Goal: Information Seeking & Learning: Learn about a topic

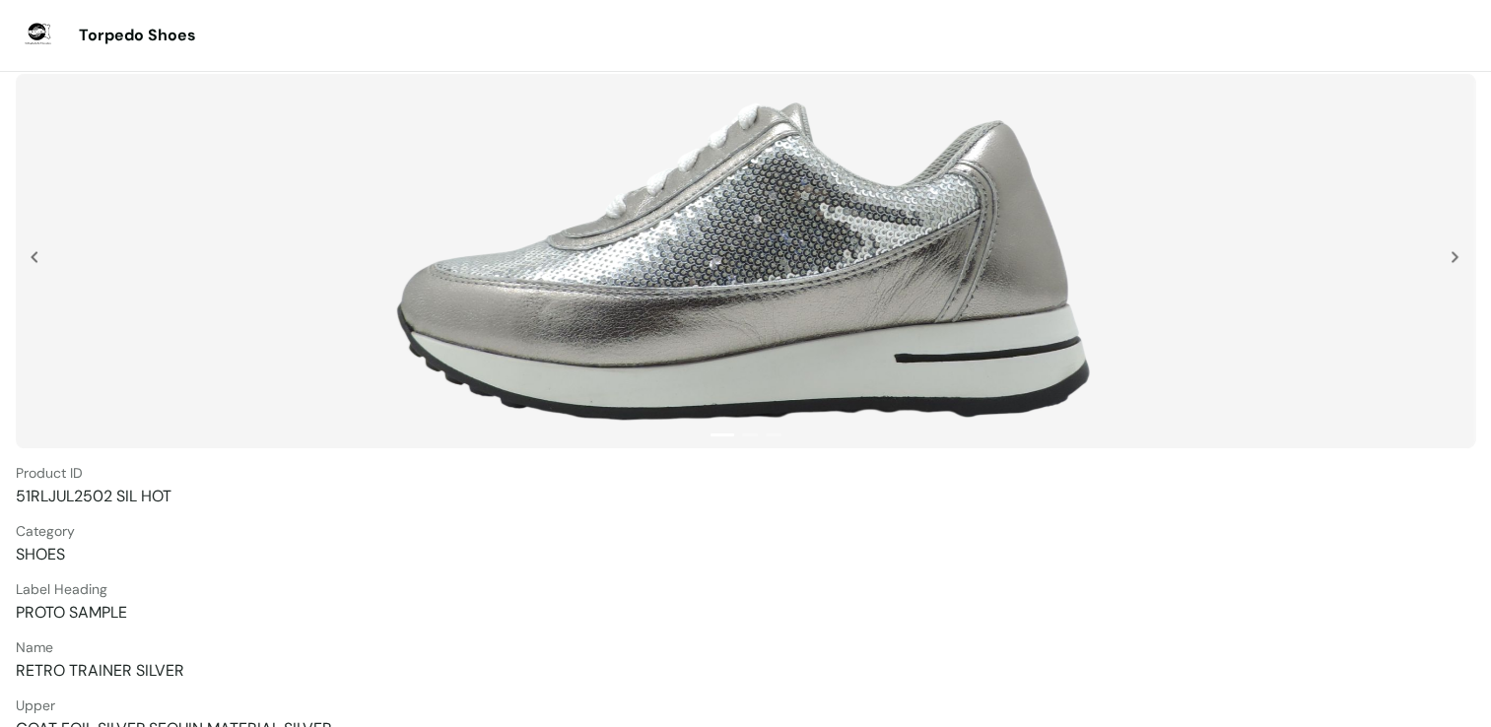
click at [806, 337] on img at bounding box center [746, 261] width 724 height 355
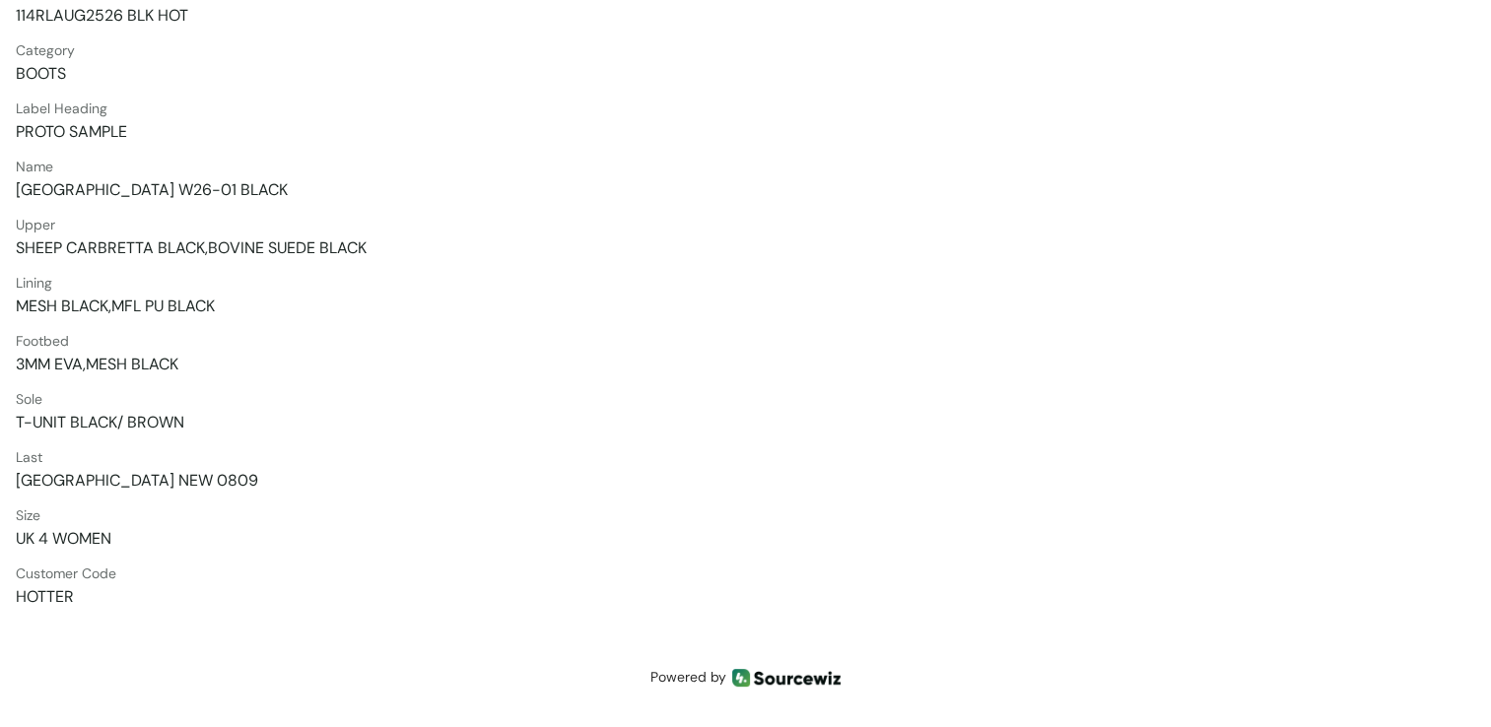
scroll to position [485, 0]
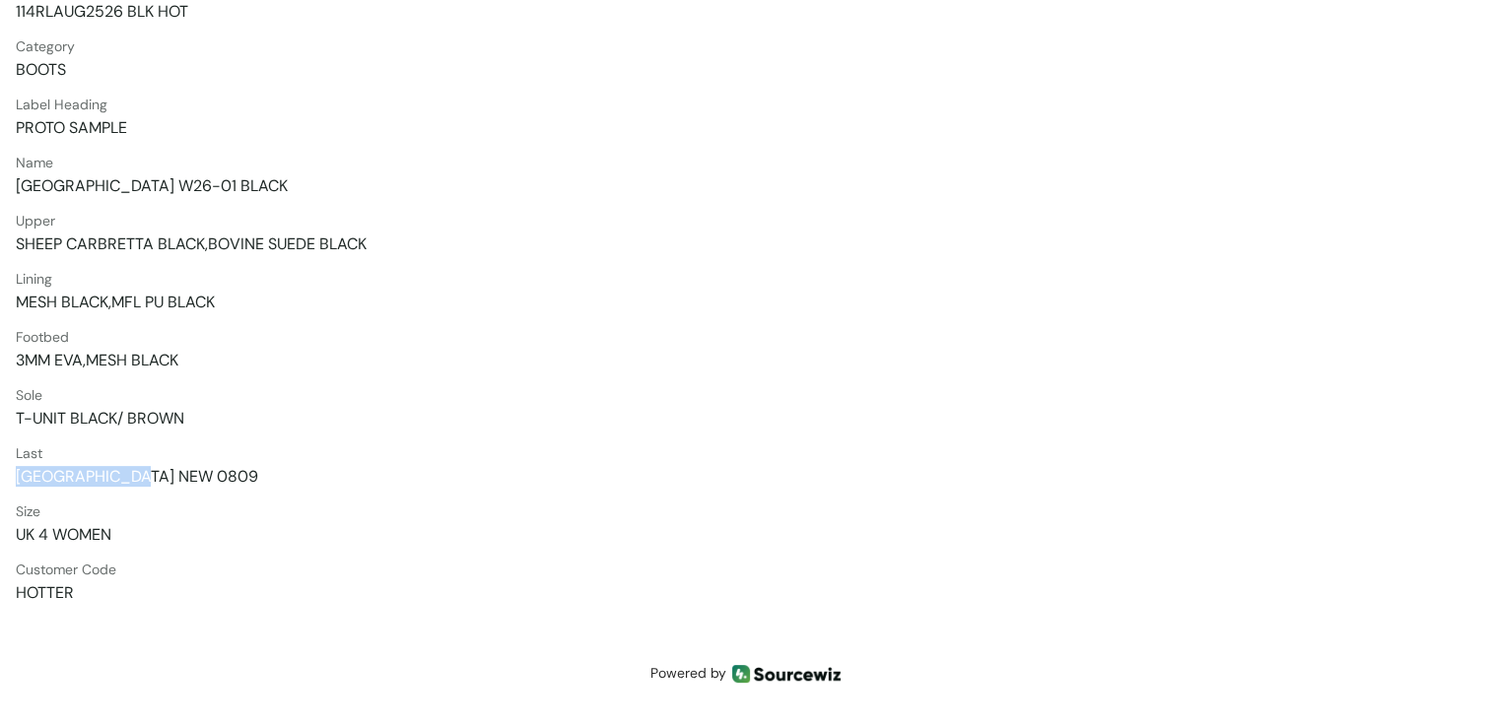
drag, startPoint x: 17, startPoint y: 475, endPoint x: 170, endPoint y: 467, distance: 153.0
click at [170, 467] on span "PARIS NEW 0809" at bounding box center [746, 476] width 1460 height 21
copy span "PARIS NEW 0809"
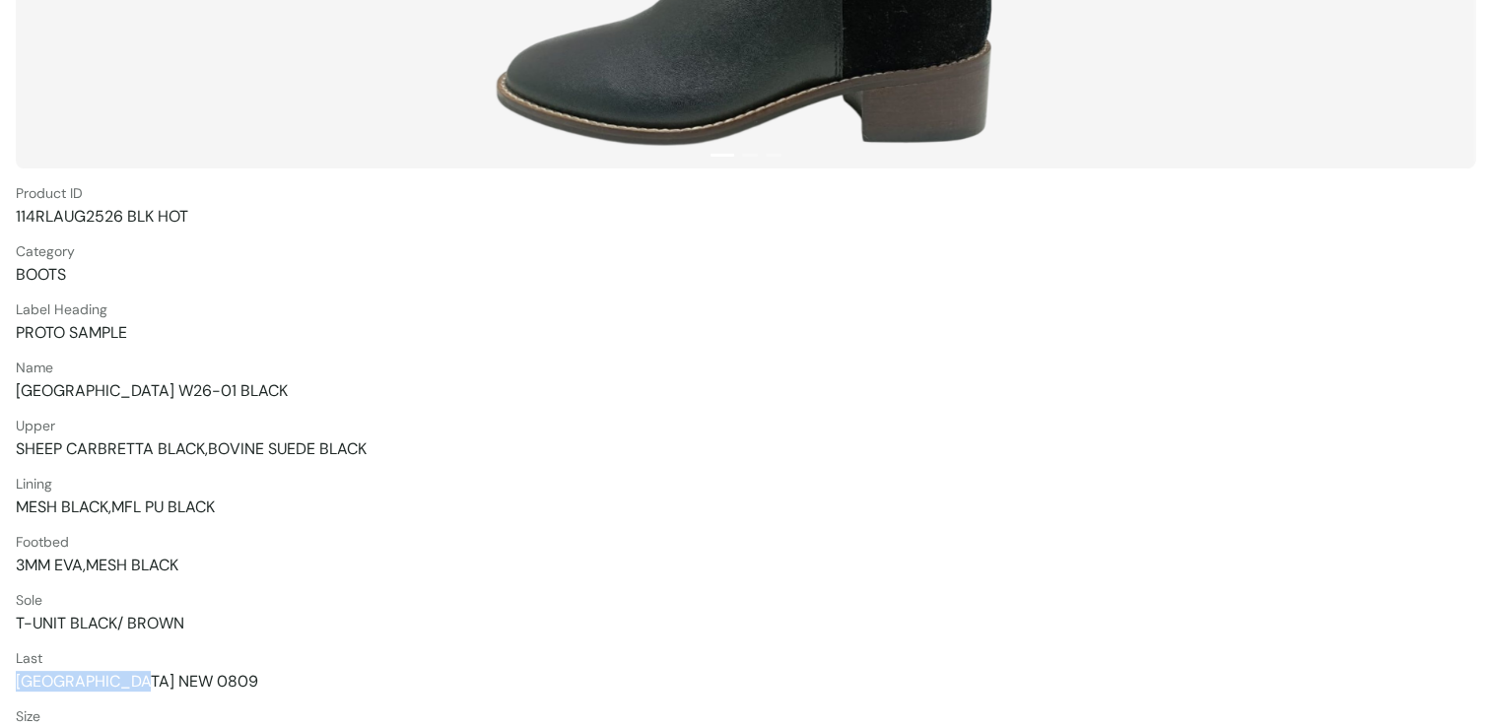
scroll to position [296, 0]
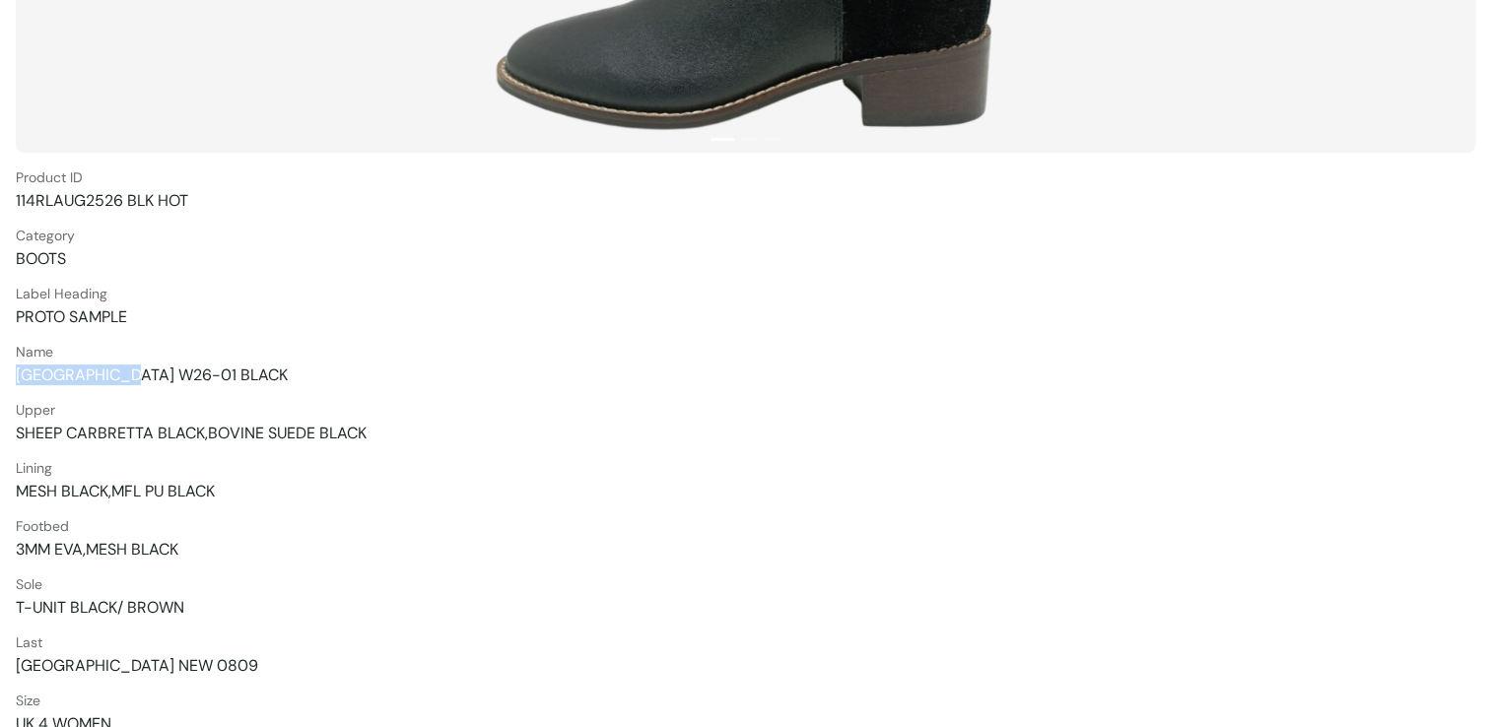
drag, startPoint x: 16, startPoint y: 373, endPoint x: 123, endPoint y: 384, distance: 108.1
click at [123, 384] on span "PARIS W26-01 BLACK" at bounding box center [746, 375] width 1460 height 21
copy span "PARIS W26-01"
click at [115, 376] on span "PARIS W26-01 BLACK" at bounding box center [746, 375] width 1460 height 21
drag, startPoint x: 118, startPoint y: 377, endPoint x: 14, endPoint y: 383, distance: 104.7
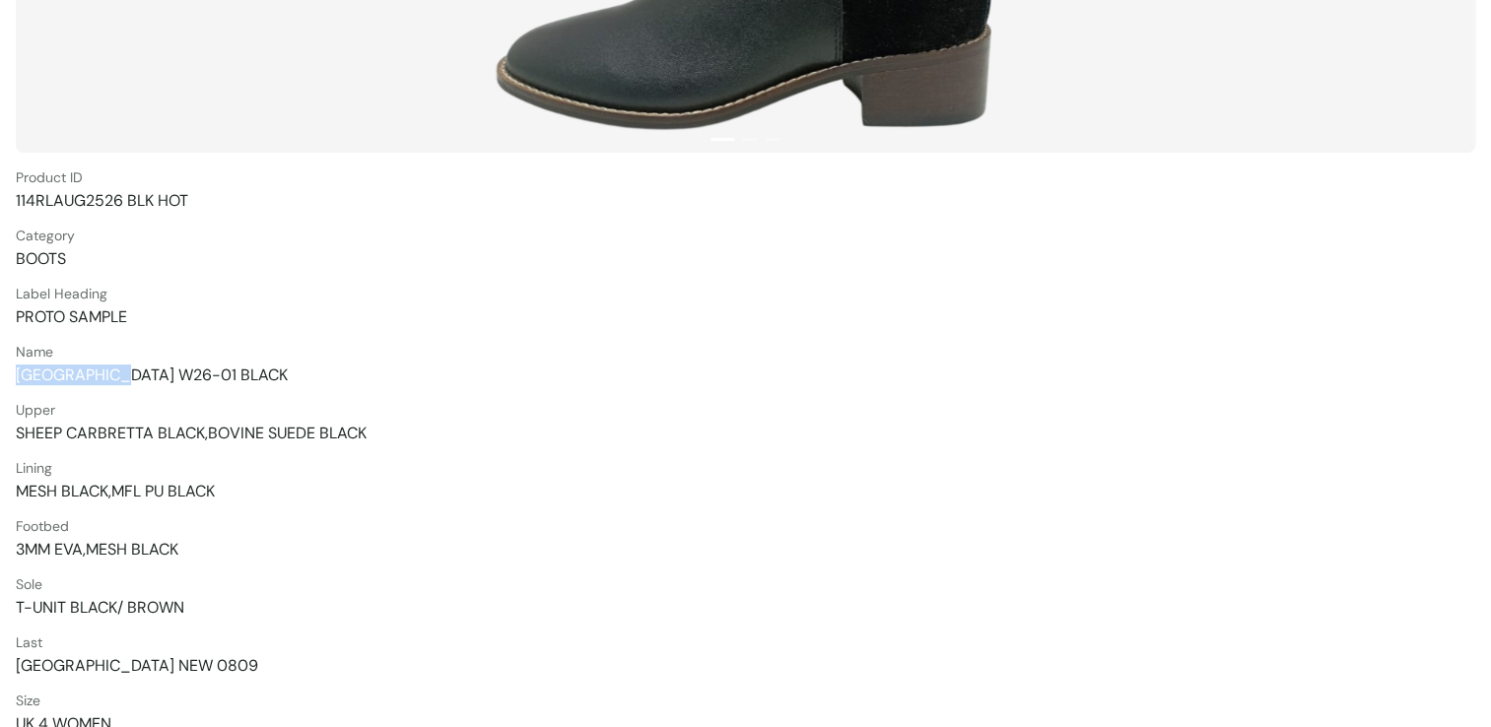
click at [14, 383] on section "Torpedo Shoes 1 2 3 Product ID 114RLAUG2526 BLK HOT Category BOOTS Label Headin…" at bounding box center [745, 310] width 1491 height 1213
copy span "PARIS W26-01"
drag, startPoint x: 14, startPoint y: 383, endPoint x: 181, endPoint y: 375, distance: 167.8
click at [183, 375] on span "PARIS W26-01 BLACK" at bounding box center [746, 375] width 1460 height 21
drag, startPoint x: 169, startPoint y: 377, endPoint x: -4, endPoint y: 377, distance: 172.5
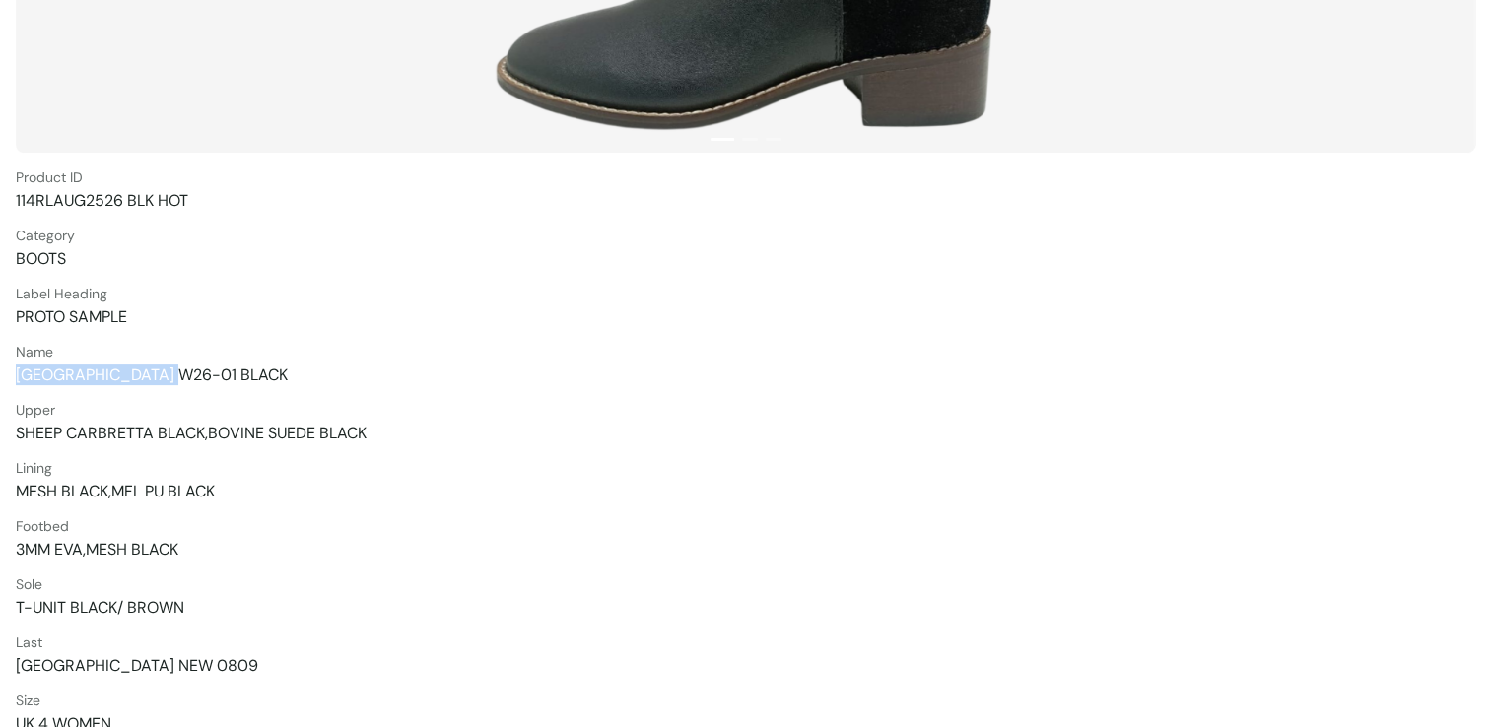
click at [0, 377] on html "Torpedo Shoes 1 2 3 Product ID 114RLAUG2526 BLK HOT Category BOOTS Label Headin…" at bounding box center [745, 67] width 1491 height 727
copy span "PARIS W26-01 BLACK"
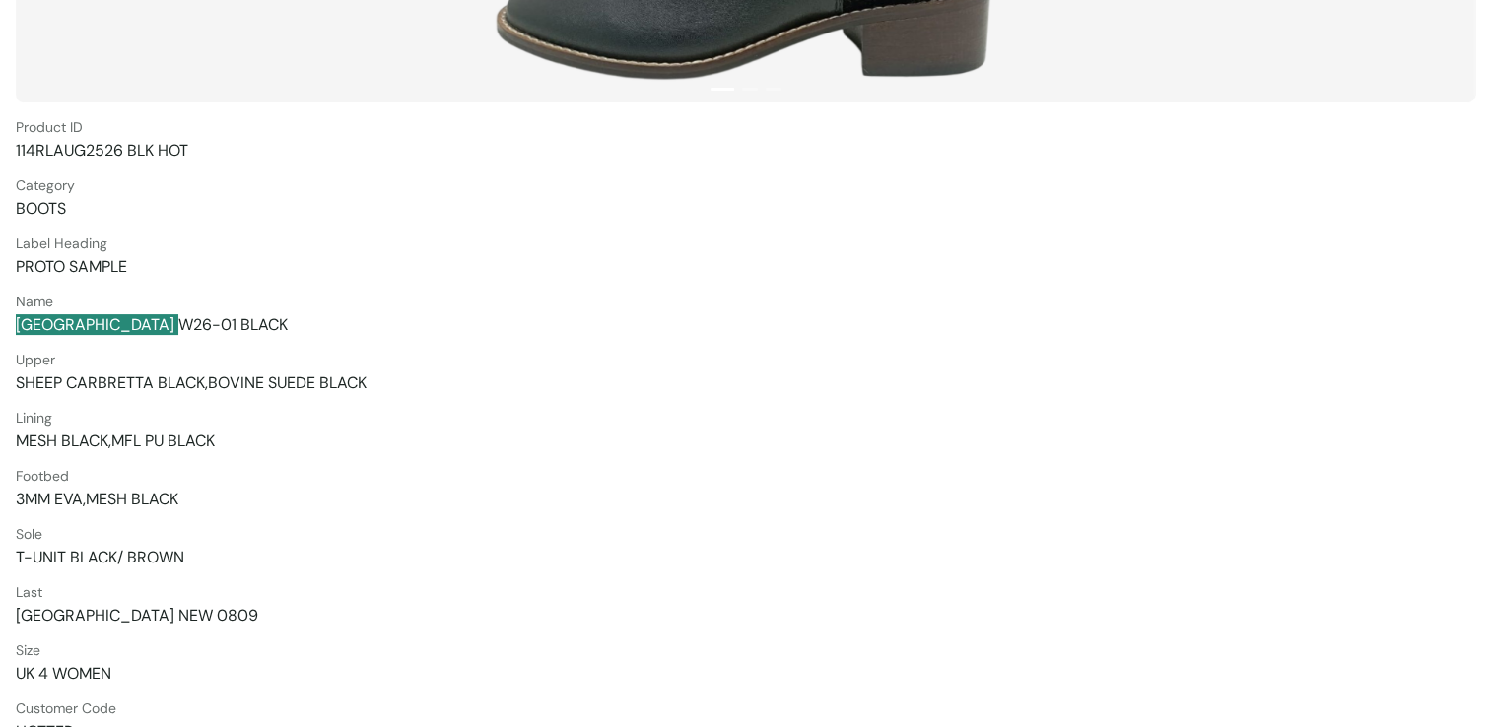
scroll to position [345, 0]
drag, startPoint x: 18, startPoint y: 669, endPoint x: 125, endPoint y: 676, distance: 107.7
click at [125, 676] on span "UK 4 WOMEN" at bounding box center [746, 674] width 1460 height 21
copy span "UK 4 WOMEN"
click at [139, 623] on span "PARIS NEW 0809" at bounding box center [746, 616] width 1460 height 21
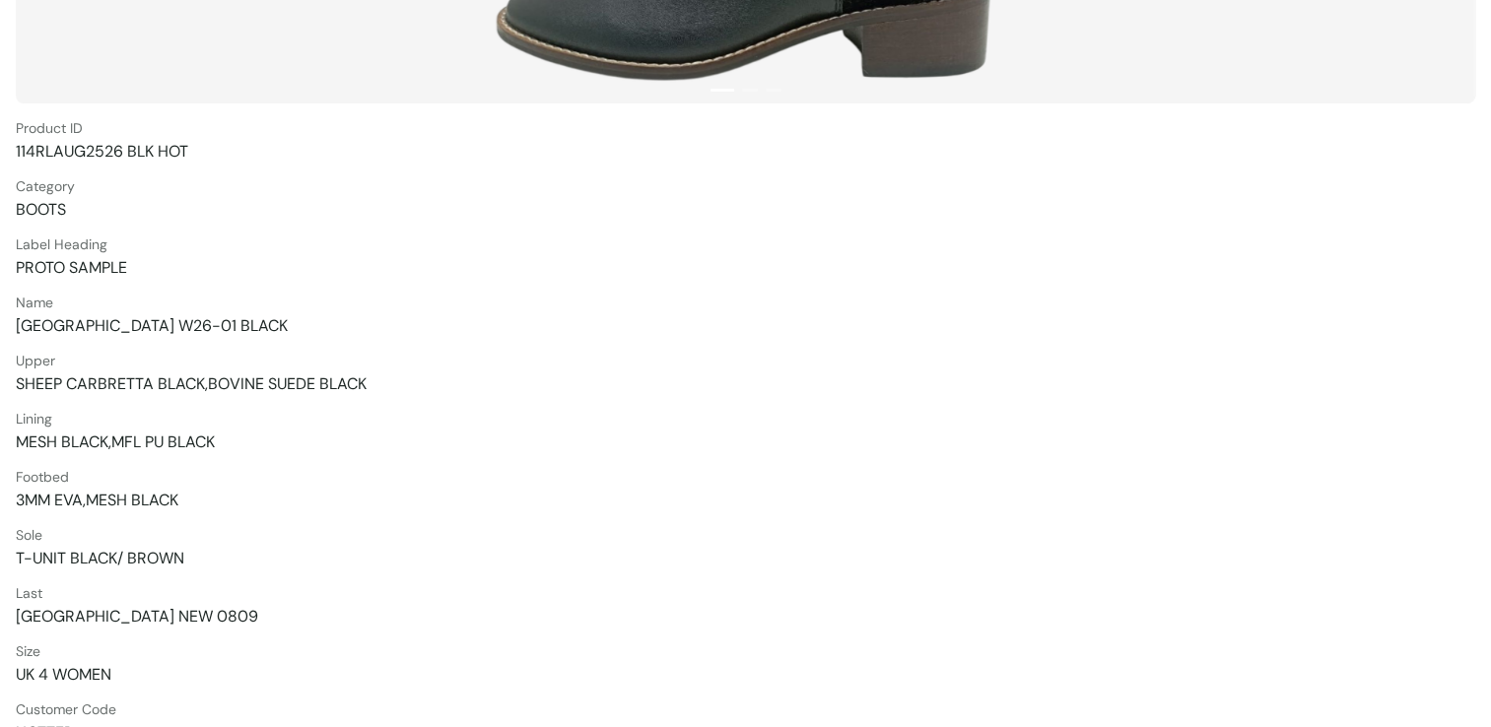
click at [138, 611] on span "PARIS NEW 0809" at bounding box center [746, 616] width 1460 height 21
drag, startPoint x: 138, startPoint y: 611, endPoint x: 10, endPoint y: 617, distance: 128.3
click at [10, 617] on section "Torpedo Shoes 1 2 3 Product ID 114RLAUG2526 BLK HOT Category BOOTS Label Headin…" at bounding box center [745, 261] width 1491 height 1213
copy span "PARIS NEW 0809"
drag, startPoint x: 16, startPoint y: 153, endPoint x: 110, endPoint y: 160, distance: 94.9
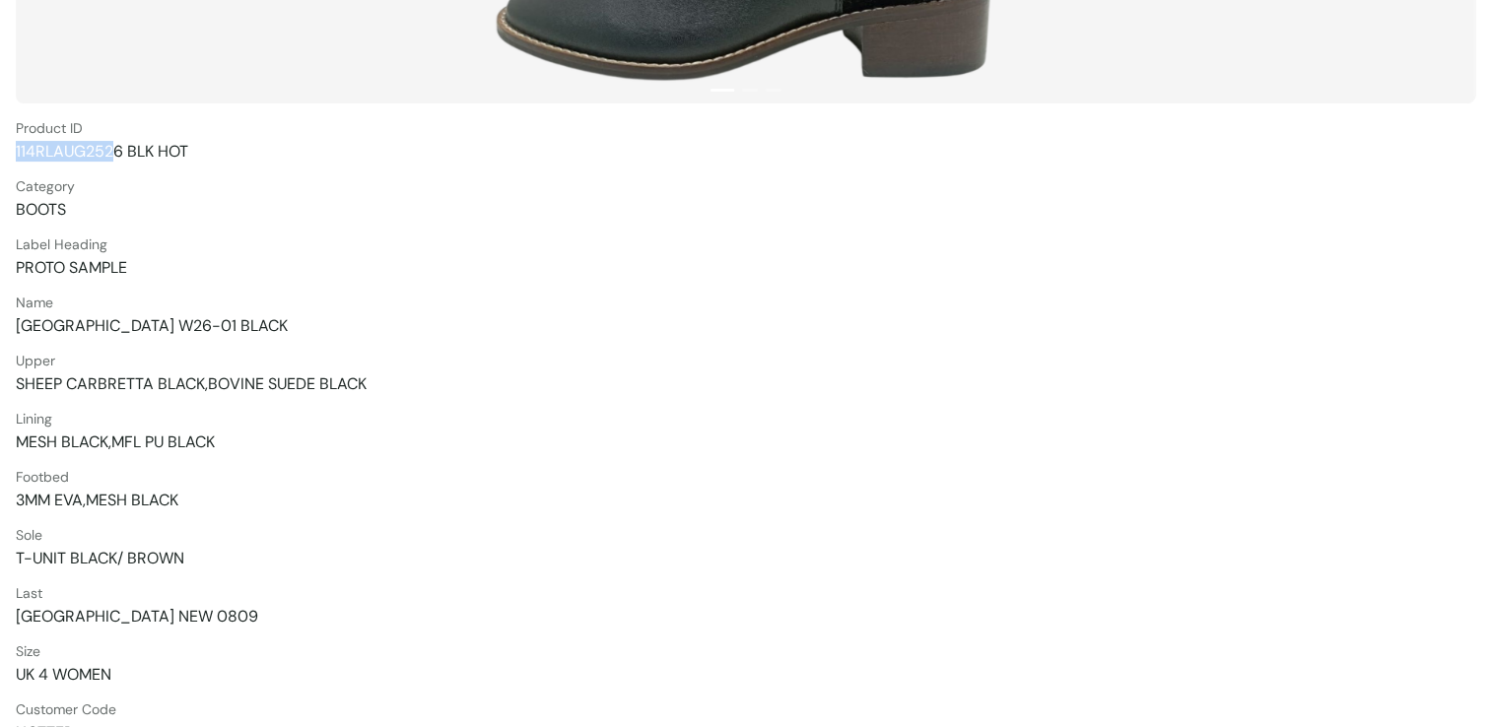
click at [110, 160] on span "114RLAUG2526 BLK HOT" at bounding box center [746, 151] width 1460 height 21
drag, startPoint x: 110, startPoint y: 160, endPoint x: 123, endPoint y: 151, distance: 15.6
click at [123, 151] on span "114RLAUG2526 BLK HOT" at bounding box center [746, 151] width 1460 height 21
drag, startPoint x: 121, startPoint y: 151, endPoint x: 11, endPoint y: 142, distance: 110.8
click at [11, 142] on section "Torpedo Shoes 1 2 3 Product ID 114RLAUG2526 BLK HOT Category BOOTS Label Headin…" at bounding box center [745, 261] width 1491 height 1213
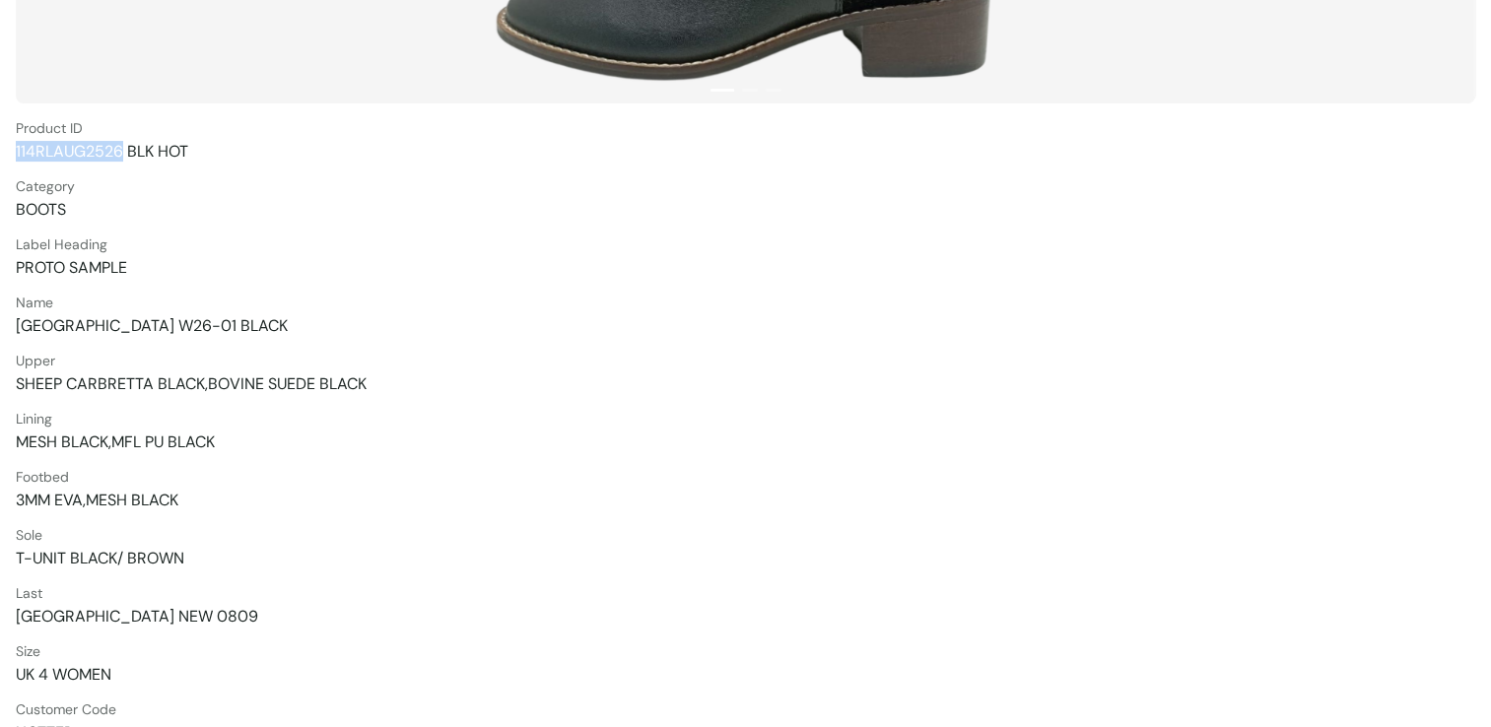
copy span "114RLAUG2526"
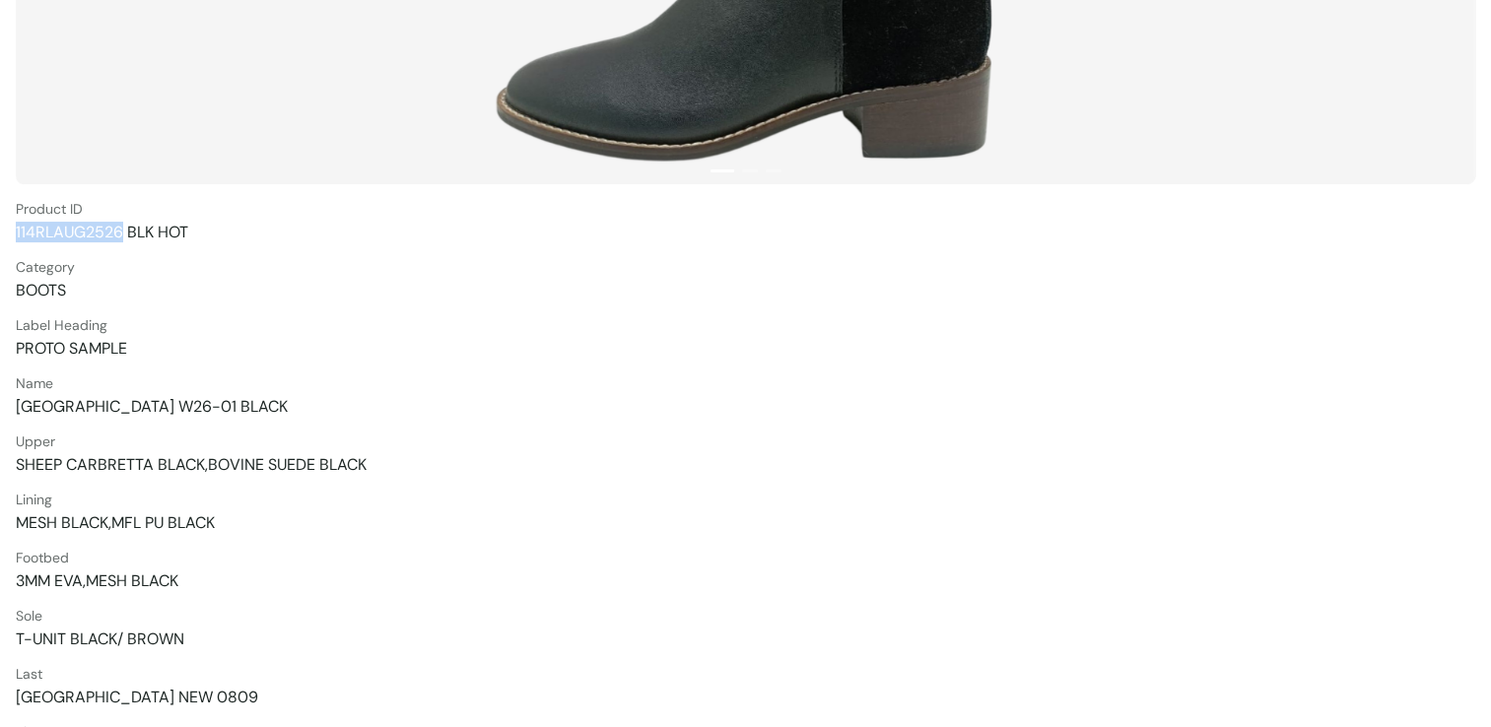
scroll to position [0, 0]
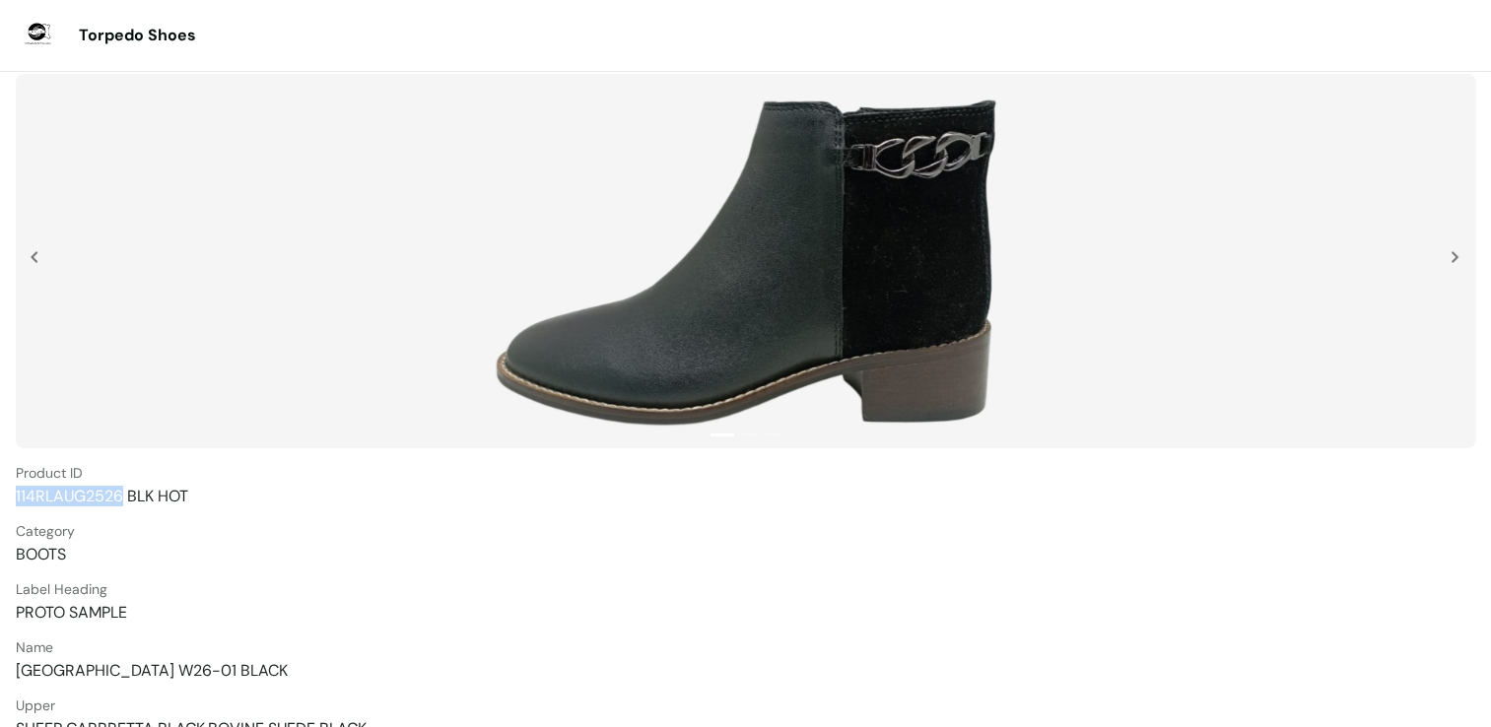
click at [713, 290] on img at bounding box center [745, 261] width 513 height 355
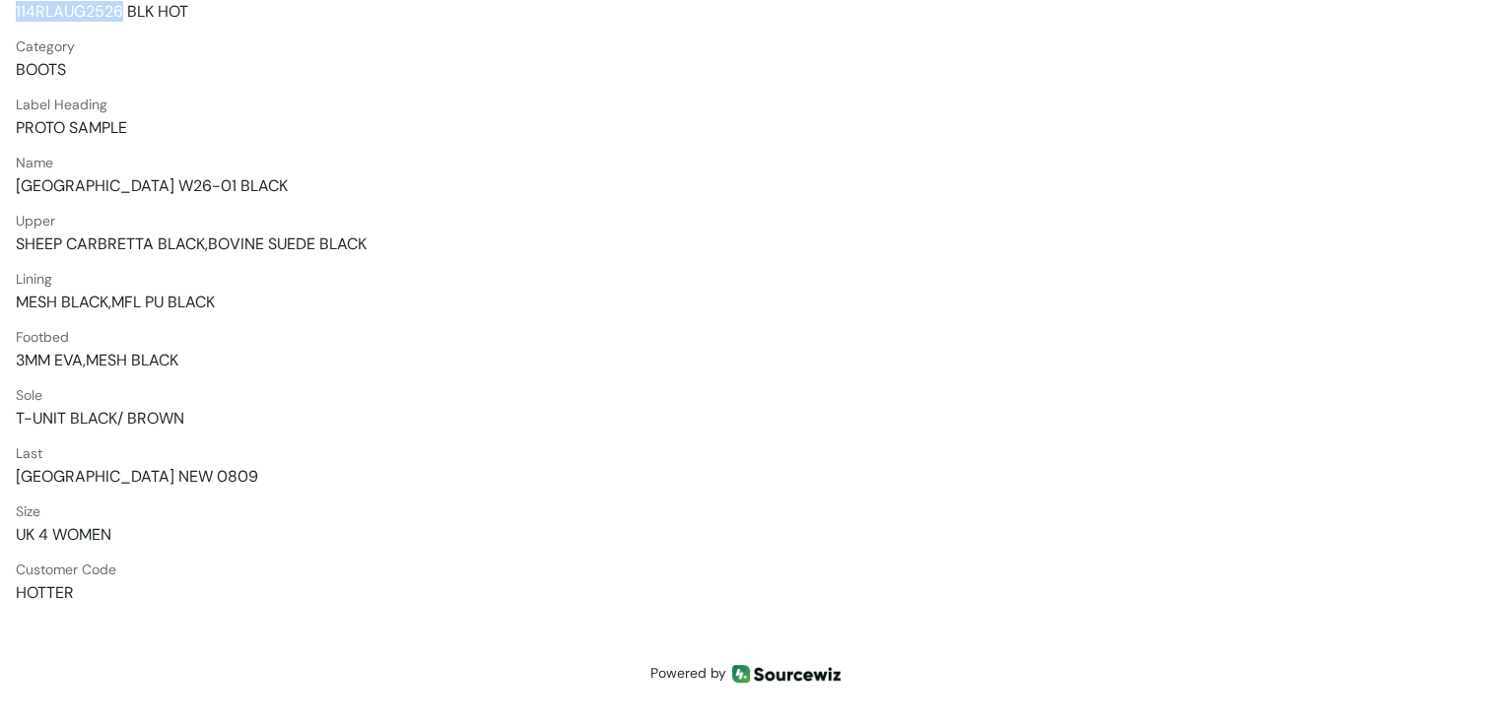
scroll to position [71, 0]
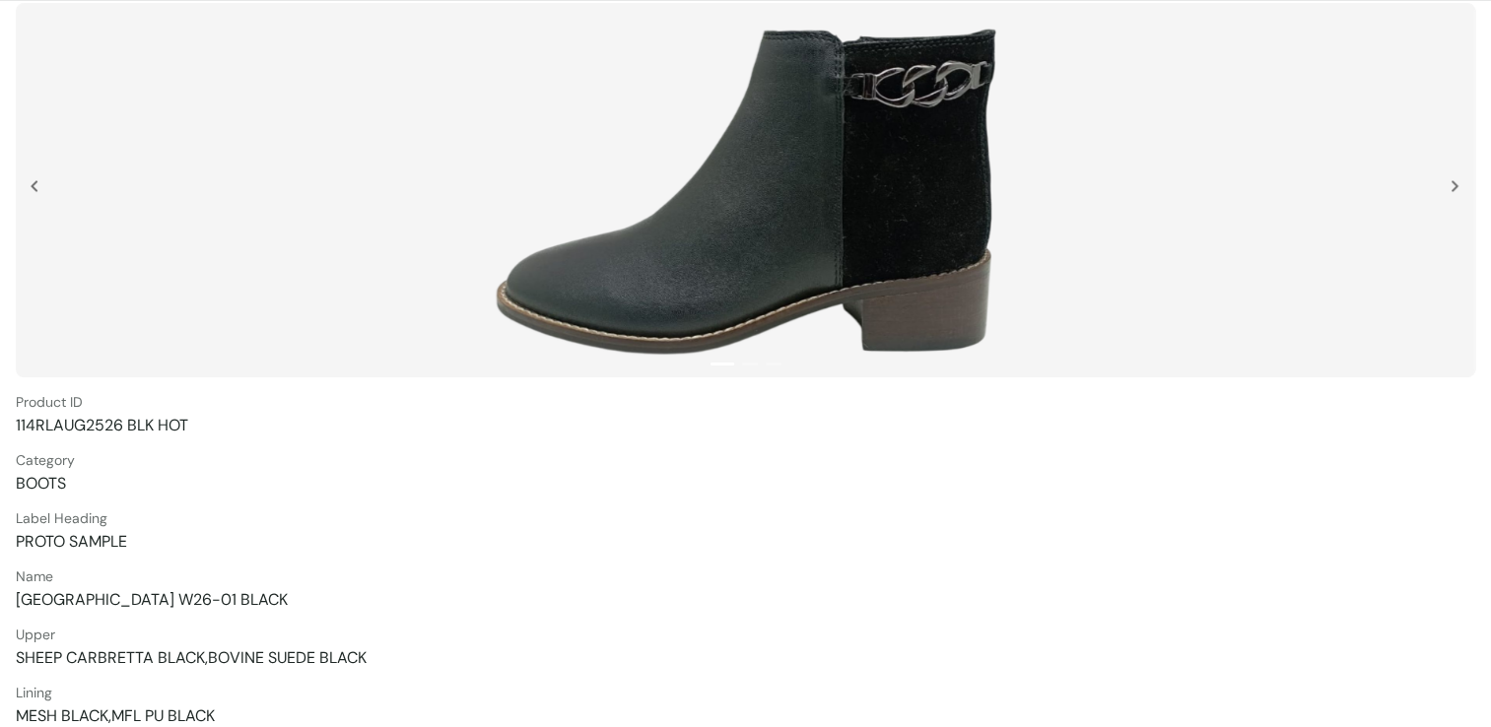
click at [256, 330] on div at bounding box center [746, 190] width 1460 height 375
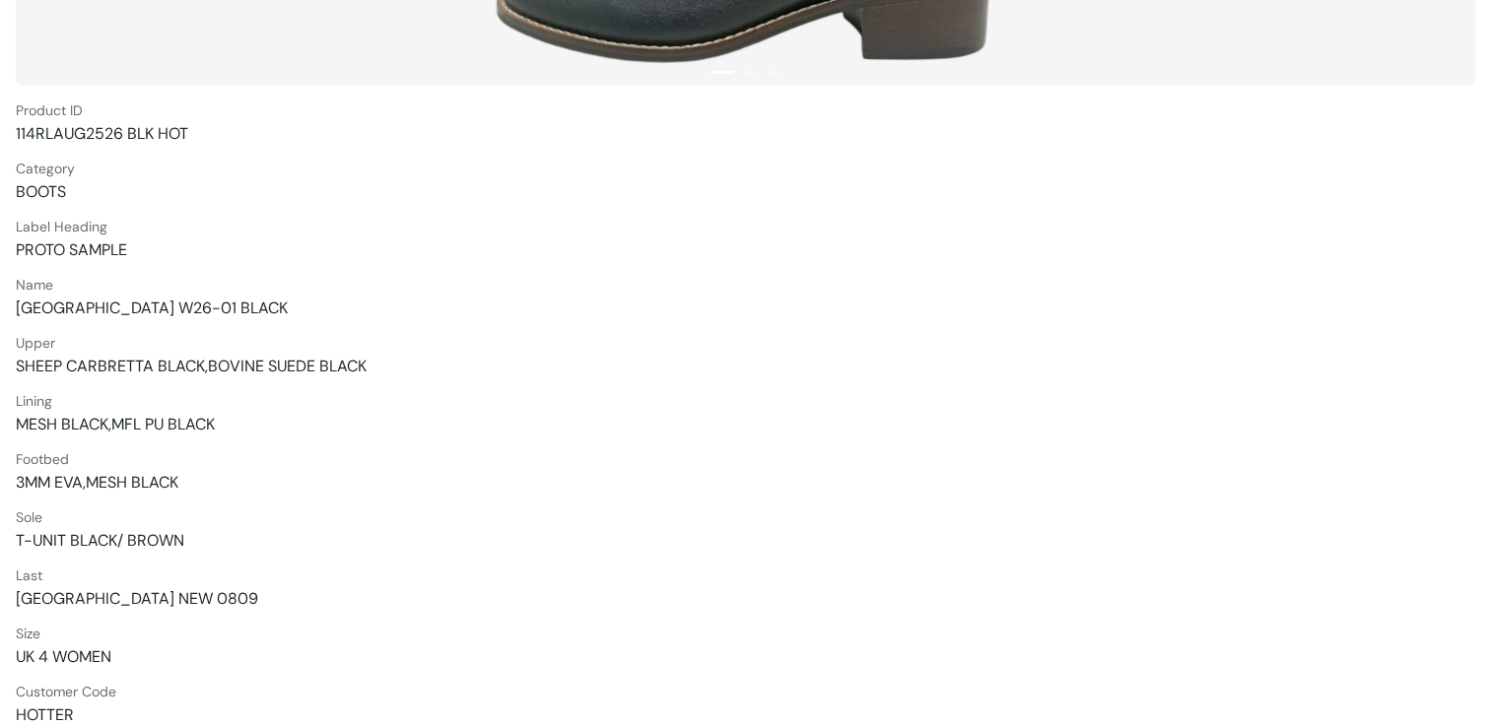
scroll to position [367, 0]
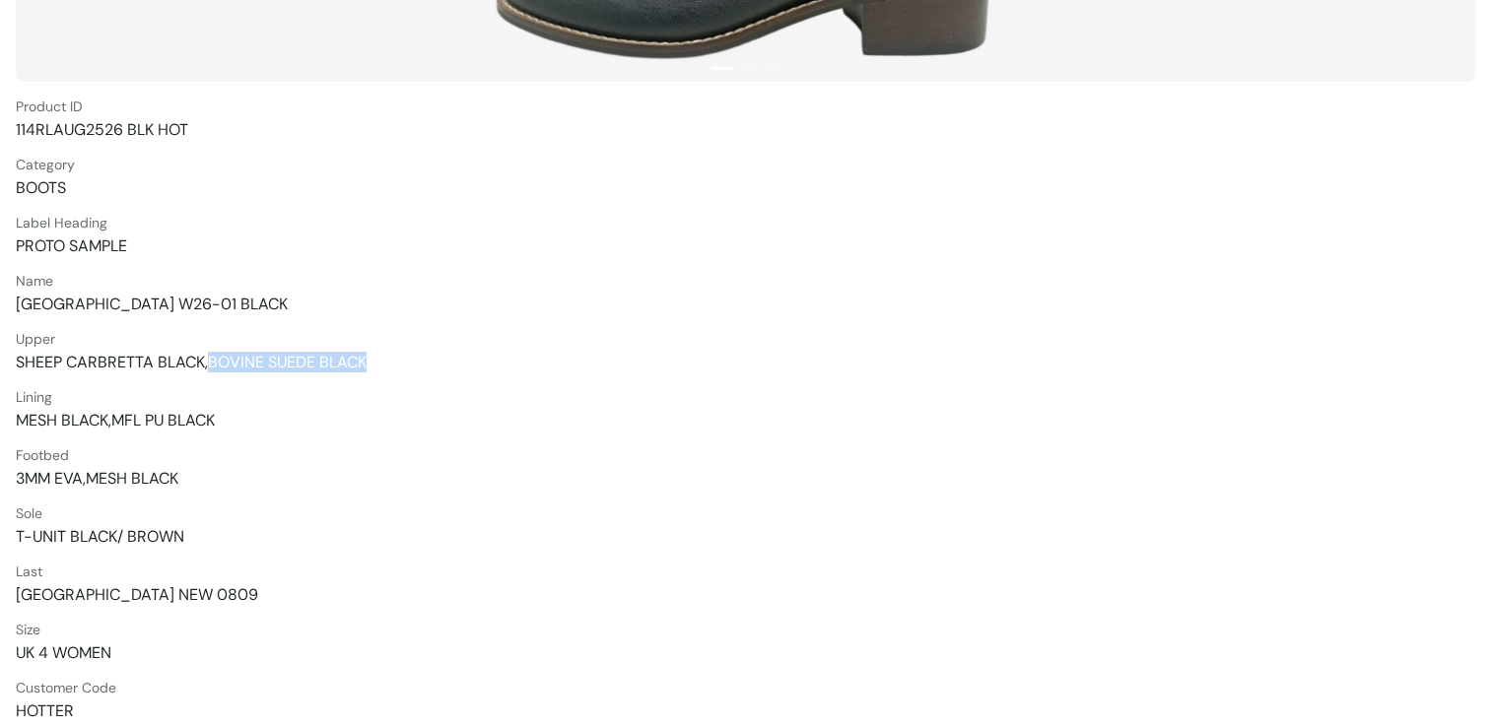
drag, startPoint x: 208, startPoint y: 361, endPoint x: 388, endPoint y: 352, distance: 180.6
click at [388, 352] on span "SHEEP CARBRETTA BLACK,BOVINE SUEDE BLACK" at bounding box center [746, 362] width 1460 height 21
copy span "BOVINE SUEDE BLACK"
click at [131, 370] on span "SHEEP CARBRETTA BLACK,BOVINE SUEDE BLACK" at bounding box center [746, 362] width 1460 height 21
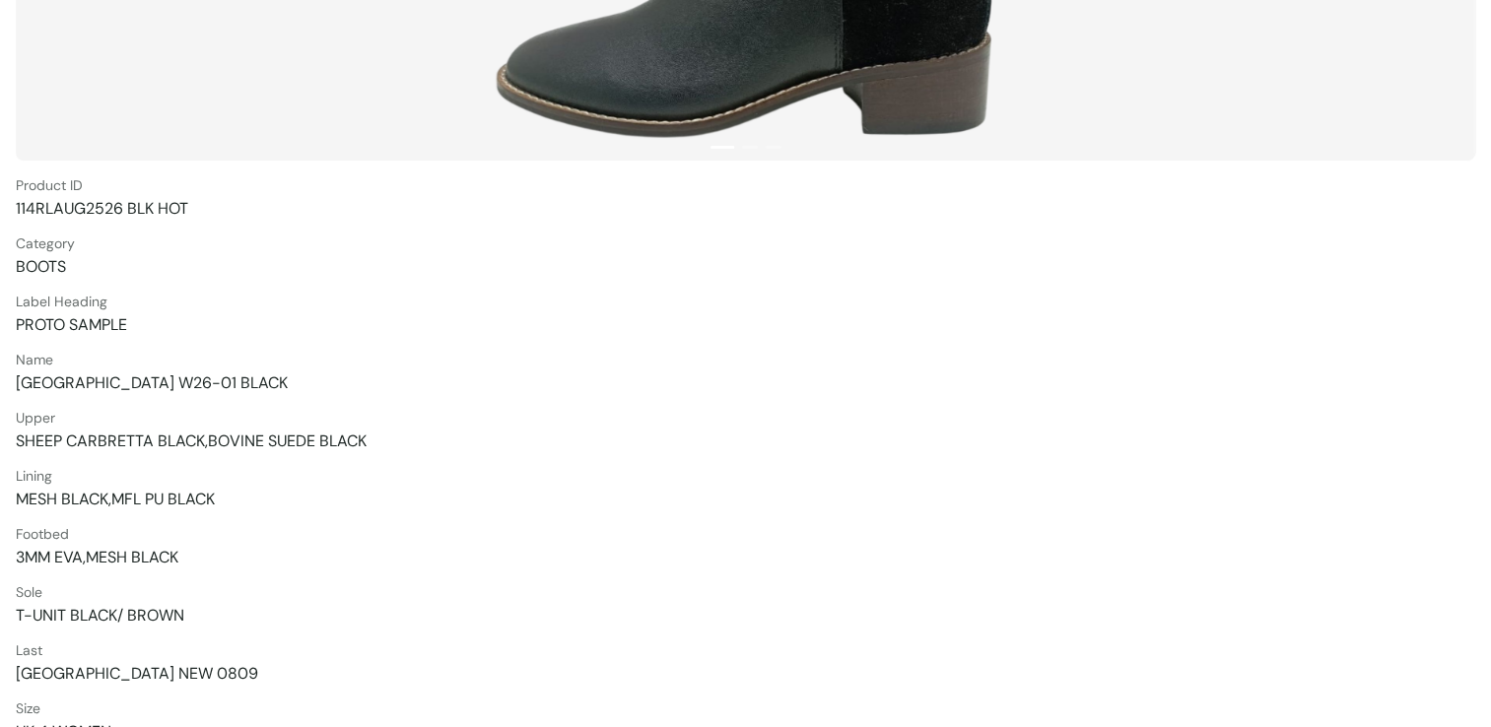
scroll to position [327, 0]
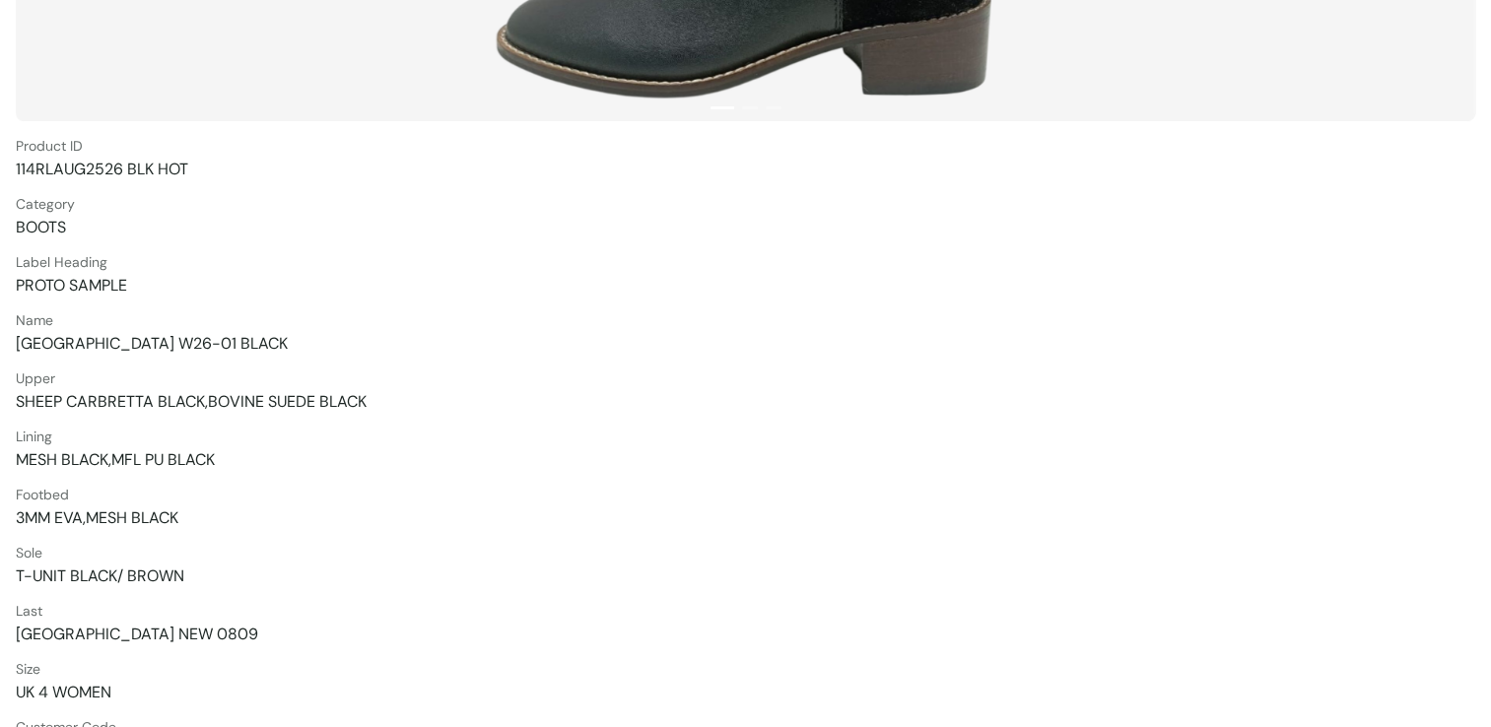
click at [146, 343] on span "PARIS W26-01 BLACK" at bounding box center [746, 343] width 1460 height 21
drag, startPoint x: 146, startPoint y: 343, endPoint x: 176, endPoint y: 337, distance: 31.1
click at [176, 337] on span "PARIS W26-01 BLACK" at bounding box center [746, 343] width 1460 height 21
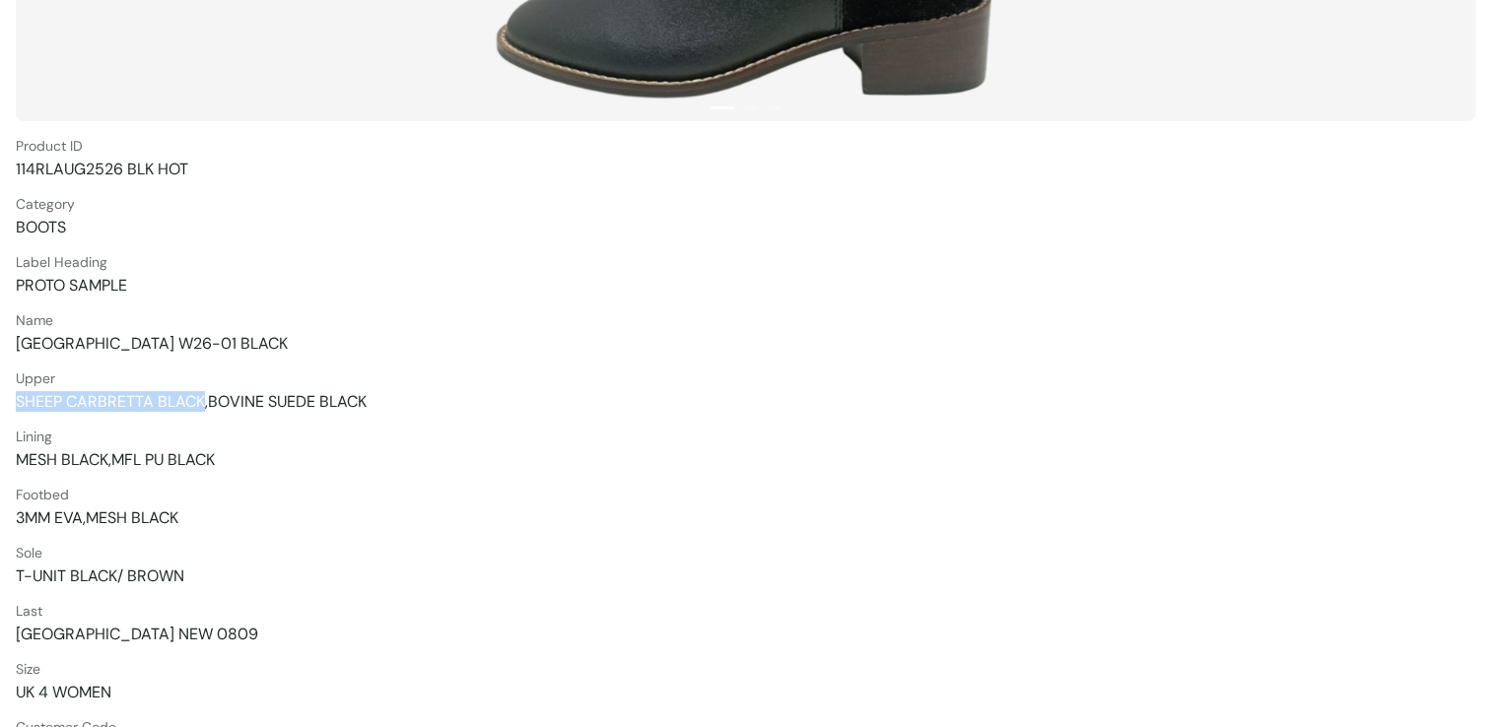
drag, startPoint x: 204, startPoint y: 397, endPoint x: 12, endPoint y: 398, distance: 192.2
click at [12, 398] on section "Torpedo Shoes 1 2 3 Product ID 114RLAUG2526 BLK HOT Category BOOTS Label Headin…" at bounding box center [745, 279] width 1491 height 1213
copy span "SHEEP CARBRETTA BLACK"
drag, startPoint x: 108, startPoint y: 457, endPoint x: 2, endPoint y: 457, distance: 106.5
click at [2, 457] on section "Torpedo Shoes 1 2 3 Product ID 114RLAUG2526 BLK HOT Category BOOTS Label Headin…" at bounding box center [745, 279] width 1491 height 1213
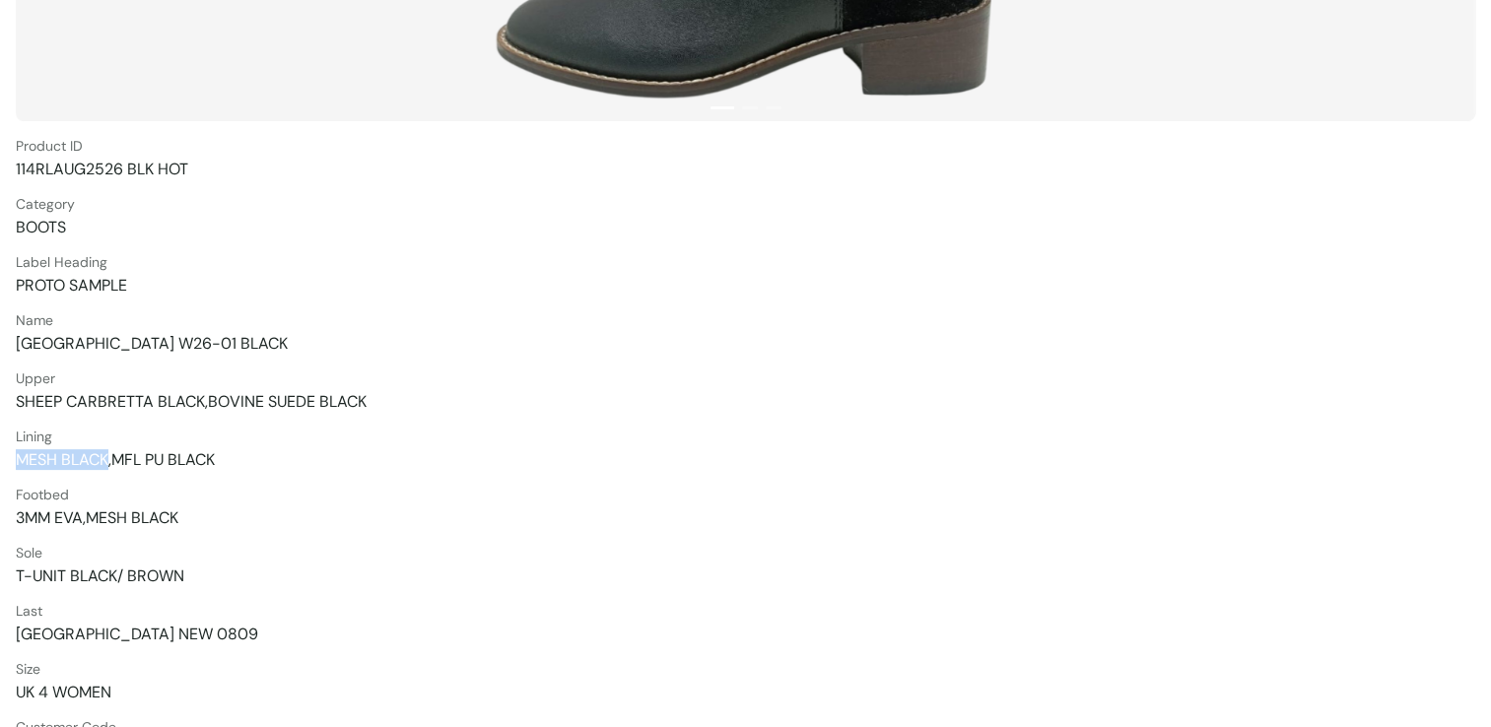
copy span "MESH BLACK"
drag, startPoint x: 114, startPoint y: 459, endPoint x: 221, endPoint y: 455, distance: 106.5
click at [221, 455] on span "MESH BLACK,MFL PU BLACK" at bounding box center [746, 459] width 1460 height 21
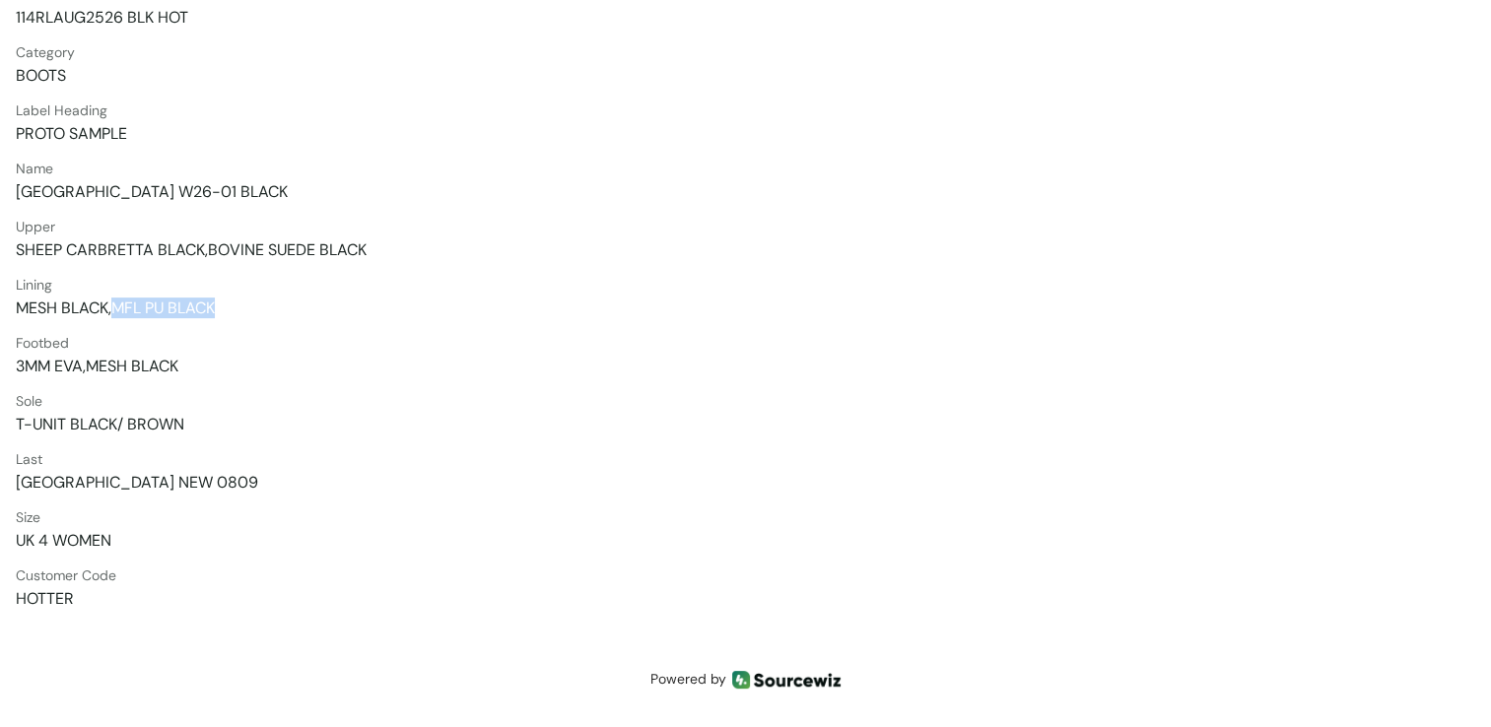
scroll to position [485, 0]
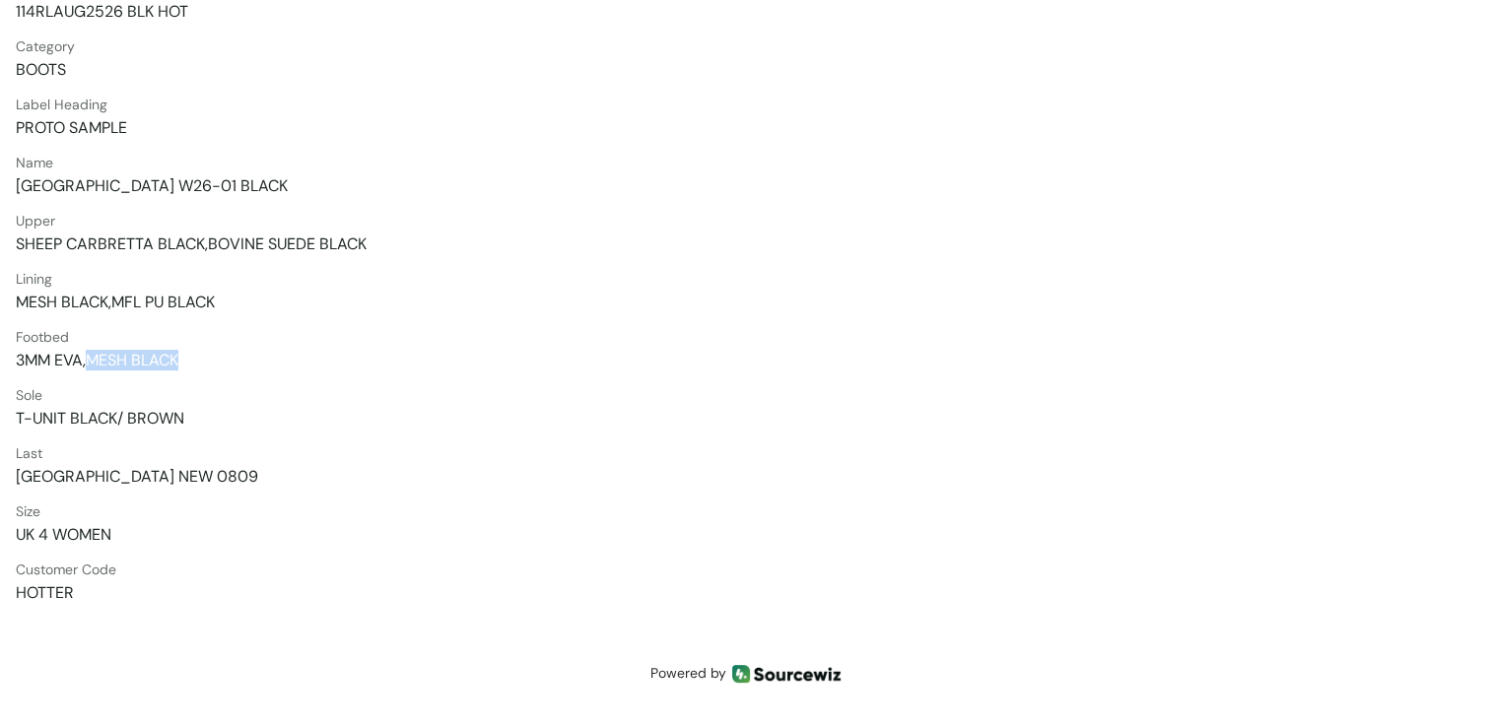
drag, startPoint x: 91, startPoint y: 352, endPoint x: 202, endPoint y: 353, distance: 111.4
click at [202, 353] on span "3MM EVA,MESH BLACK" at bounding box center [746, 360] width 1460 height 21
drag, startPoint x: 17, startPoint y: 418, endPoint x: 197, endPoint y: 415, distance: 180.4
click at [197, 415] on span "T-UNIT BLACK/ BROWN" at bounding box center [746, 418] width 1460 height 21
